Goal: Book appointment/travel/reservation

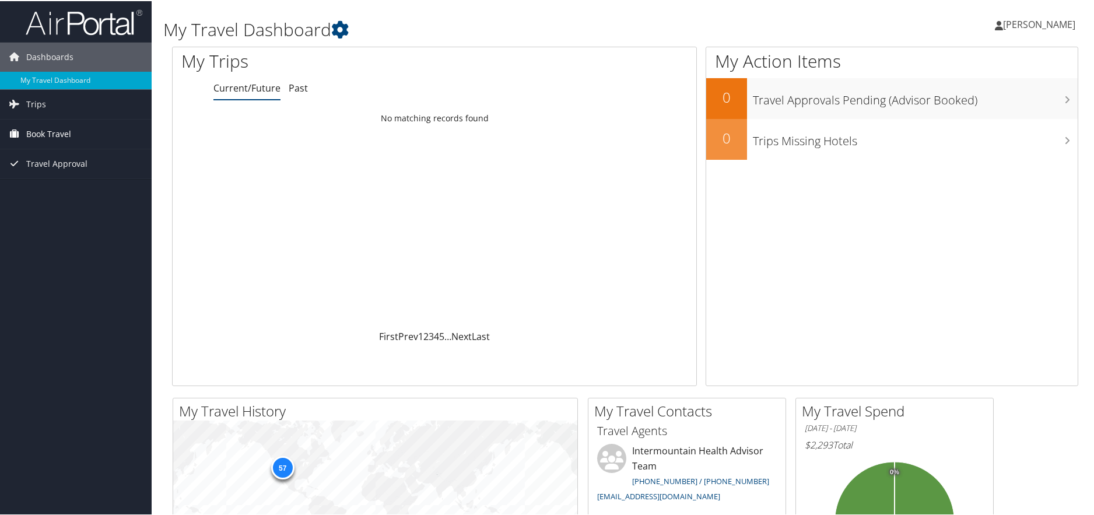
click at [55, 132] on span "Book Travel" at bounding box center [48, 132] width 45 height 29
click at [52, 192] on link "Book/Manage Online Trips" at bounding box center [76, 191] width 152 height 17
